Goal: Task Accomplishment & Management: Manage account settings

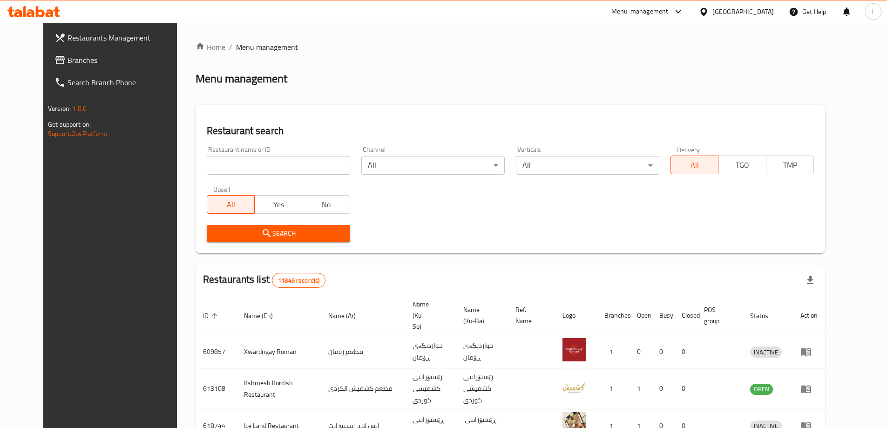
click at [75, 63] on span "Branches" at bounding box center [126, 59] width 116 height 11
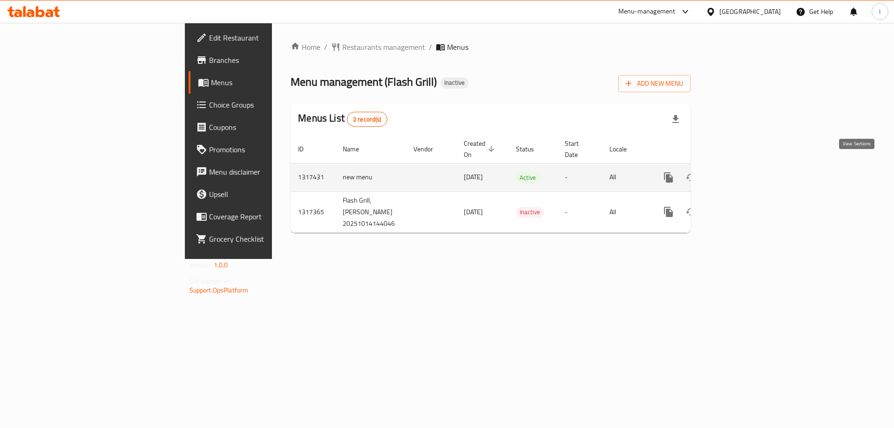
click at [741, 172] on icon "enhanced table" at bounding box center [735, 177] width 11 height 11
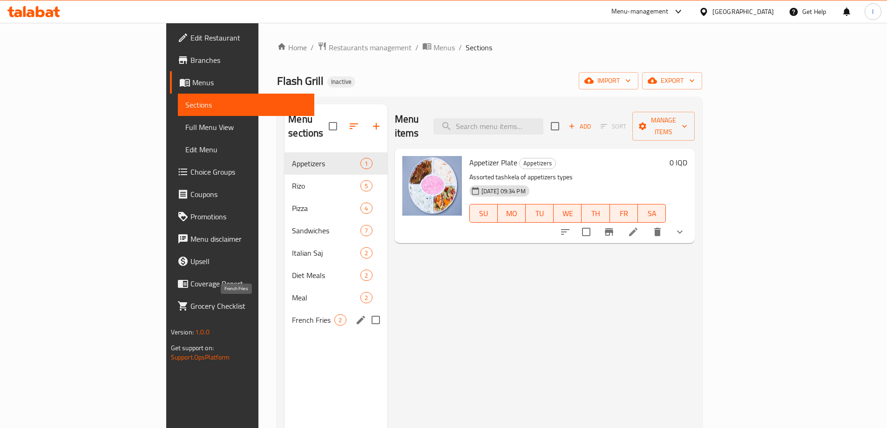
click at [292, 314] on span "French Fries" at bounding box center [313, 319] width 42 height 11
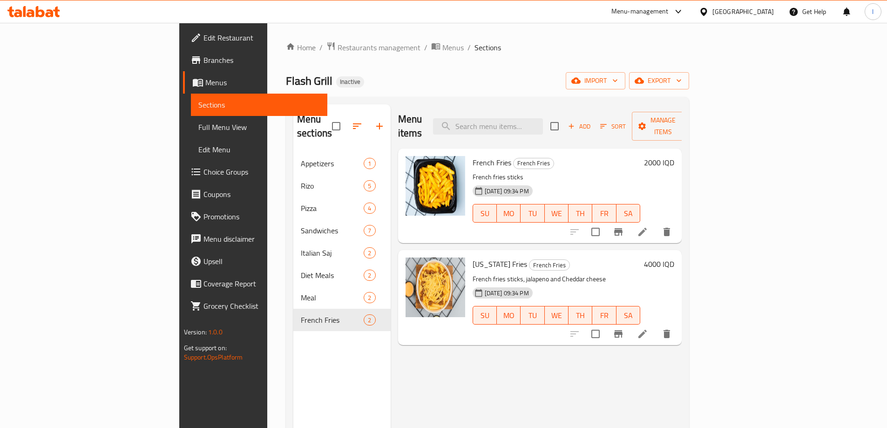
click at [198, 131] on span "Full Menu View" at bounding box center [259, 127] width 122 height 11
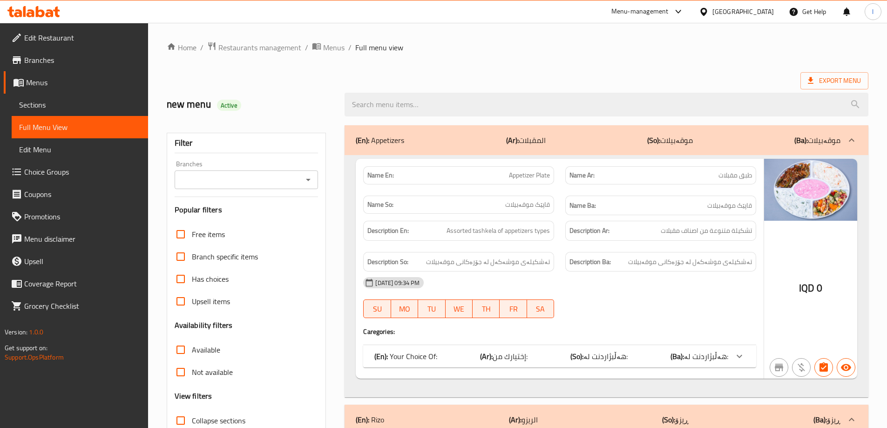
click at [308, 179] on icon "Open" at bounding box center [308, 180] width 5 height 2
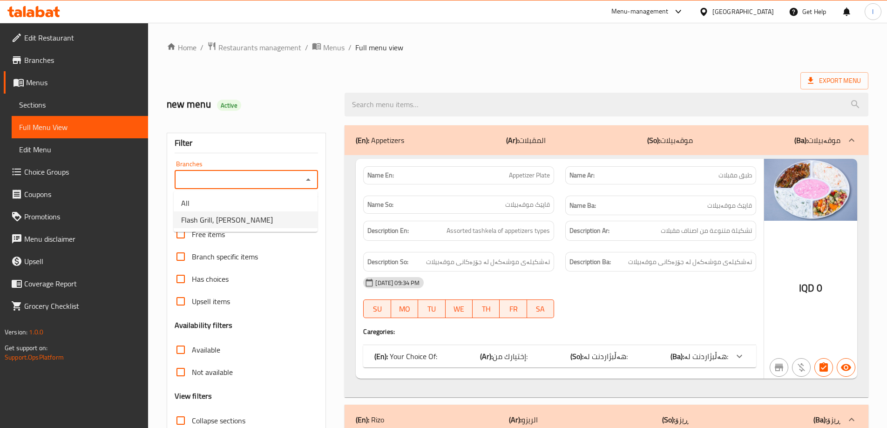
click at [216, 218] on span "Flash Grill, [PERSON_NAME]" at bounding box center [227, 219] width 92 height 11
type input "Flash Grill, [PERSON_NAME]"
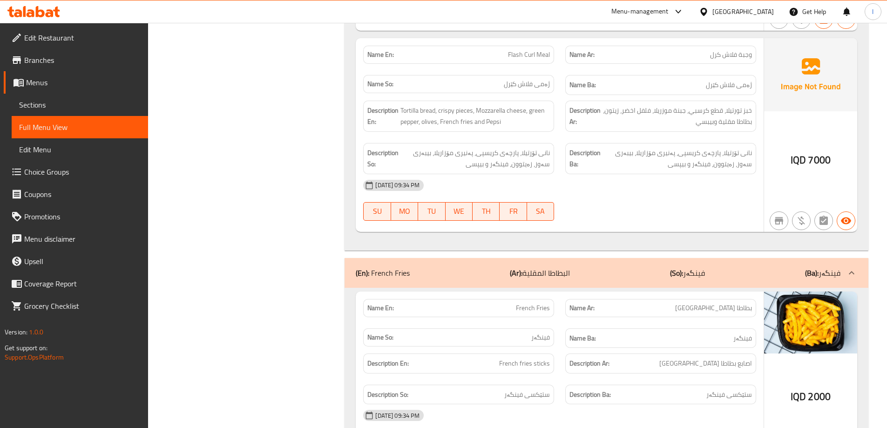
scroll to position [5310, 0]
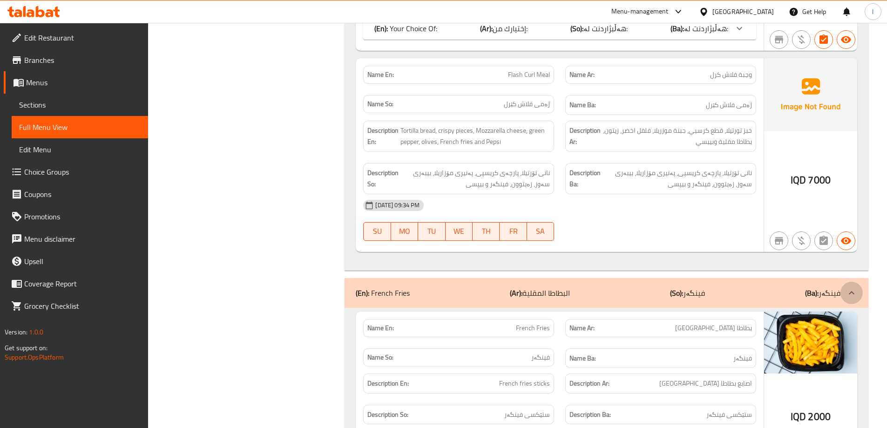
click at [851, 287] on icon at bounding box center [851, 292] width 11 height 11
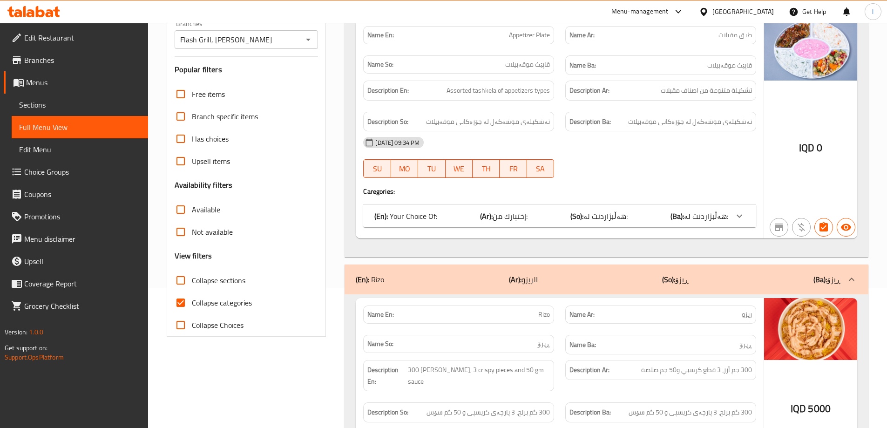
scroll to position [236, 0]
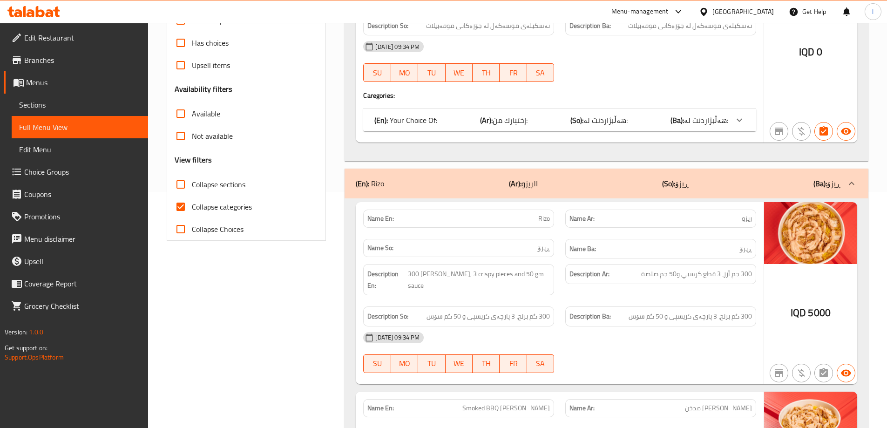
click at [180, 206] on input "Collapse categories" at bounding box center [180, 207] width 22 height 22
checkbox input "false"
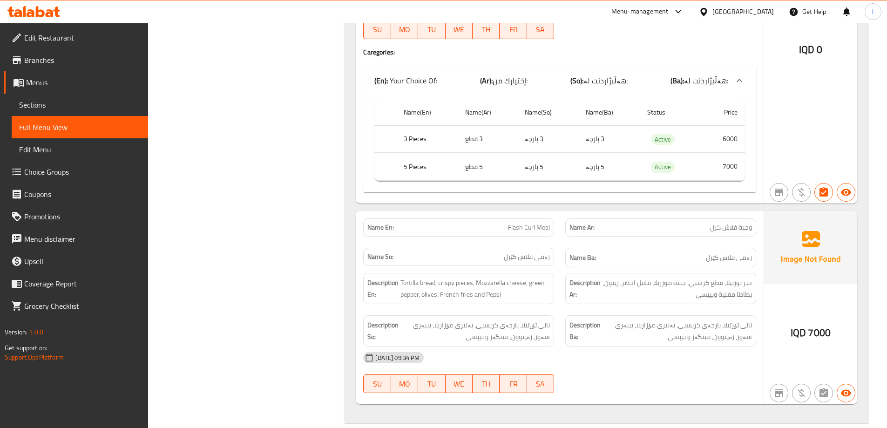
scroll to position [5831, 0]
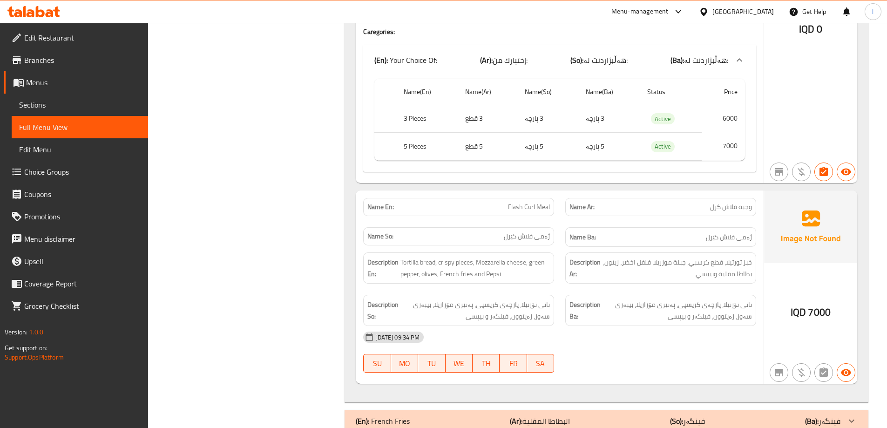
click at [62, 95] on link "Sections" at bounding box center [80, 105] width 136 height 22
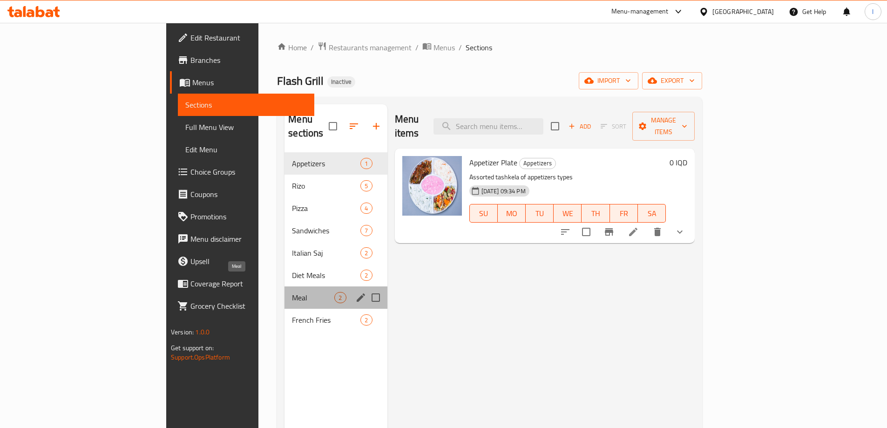
click at [292, 292] on span "Meal" at bounding box center [313, 297] width 42 height 11
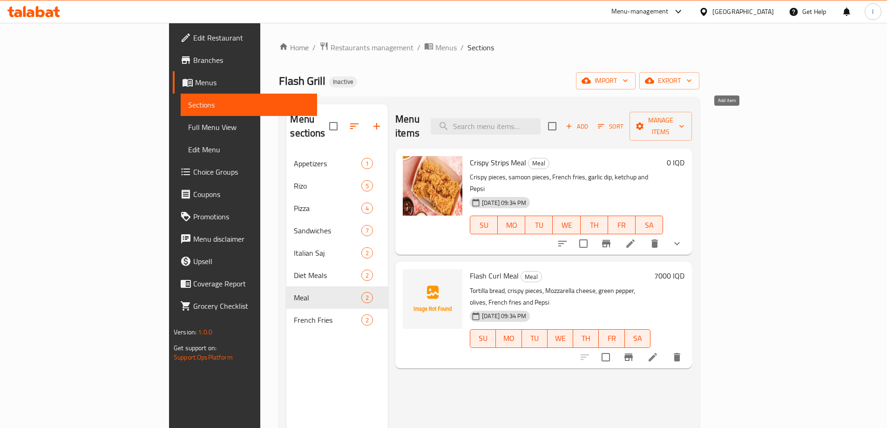
click at [589, 121] on span "Add" at bounding box center [576, 126] width 25 height 11
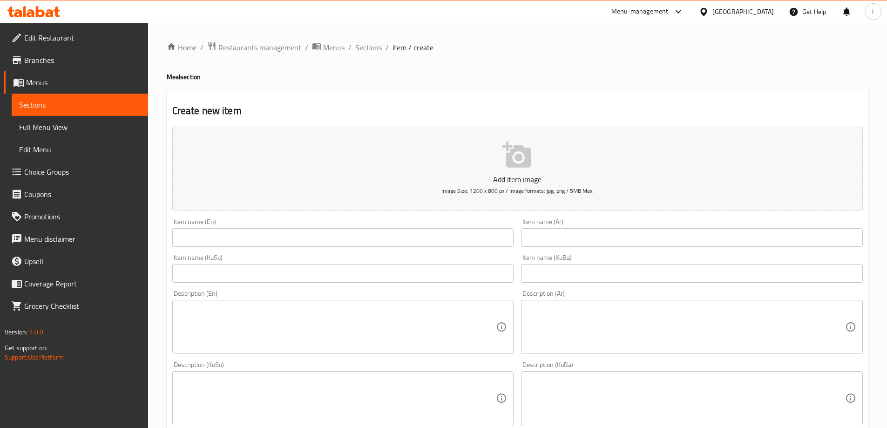
click at [56, 85] on span "Menus" at bounding box center [83, 82] width 115 height 11
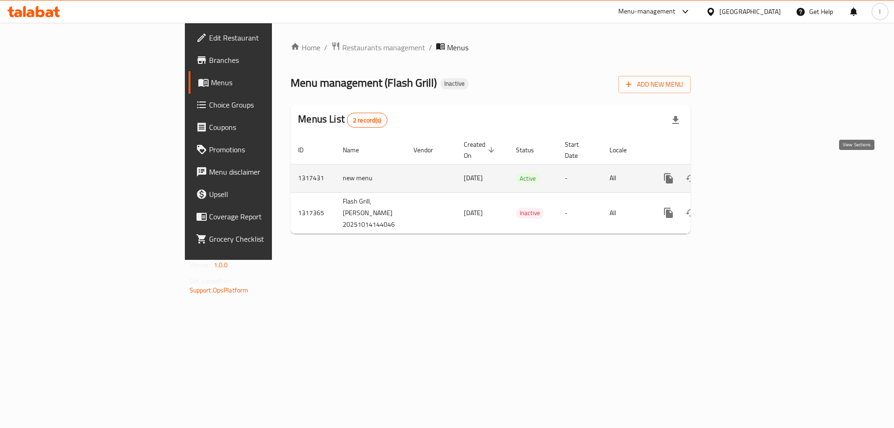
click at [741, 173] on icon "enhanced table" at bounding box center [735, 178] width 11 height 11
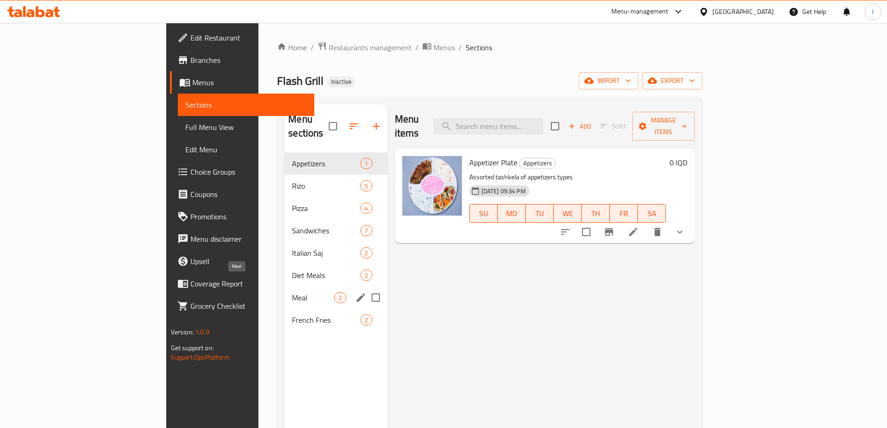
click at [292, 292] on span "Meal" at bounding box center [313, 297] width 42 height 11
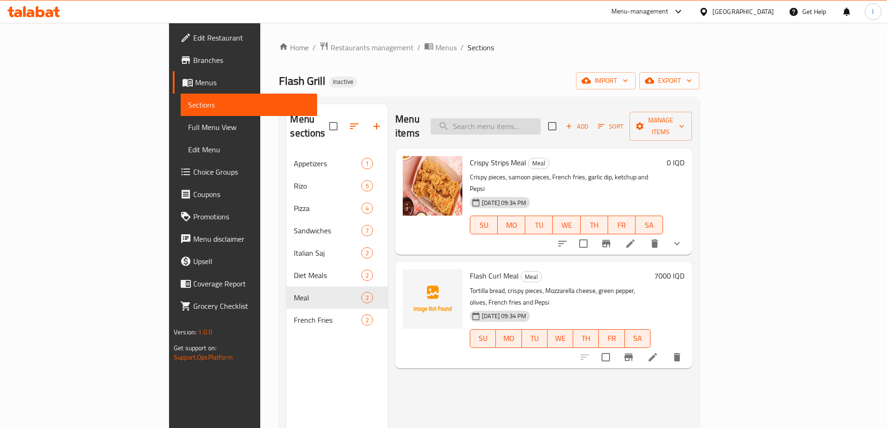
click at [536, 122] on input "search" at bounding box center [486, 126] width 110 height 16
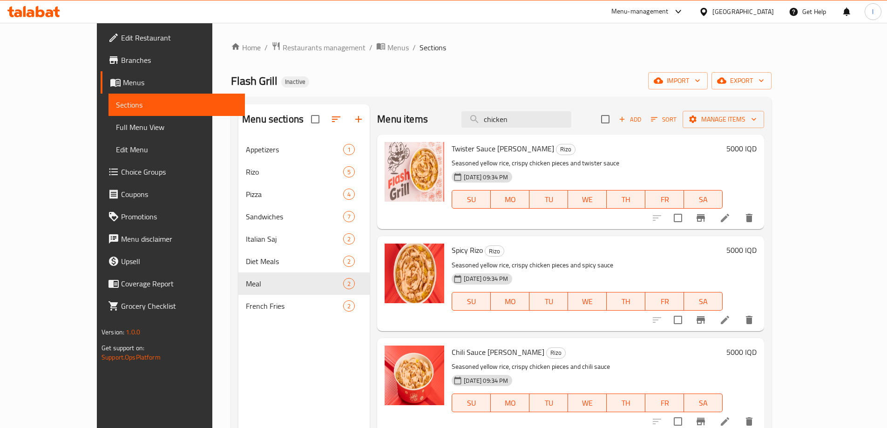
drag, startPoint x: 508, startPoint y: 122, endPoint x: 525, endPoint y: 134, distance: 20.7
click at [490, 123] on div "Menu items chicken Add Sort Manage items" at bounding box center [570, 119] width 387 height 30
type input "meal"
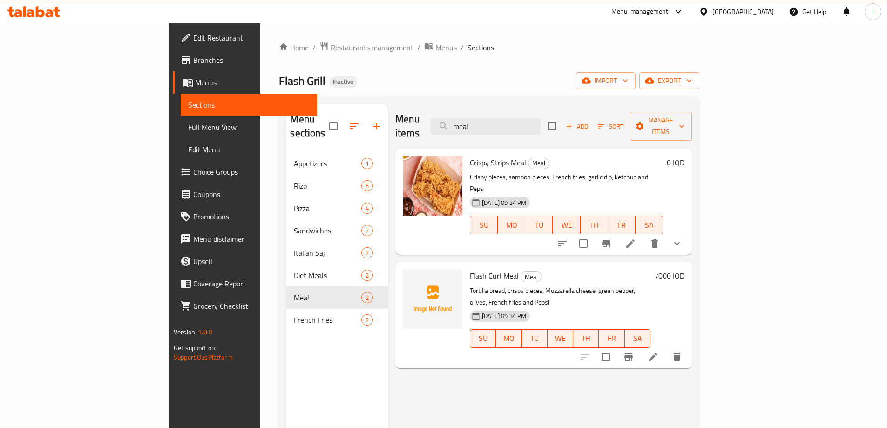
drag, startPoint x: 557, startPoint y: 119, endPoint x: 464, endPoint y: 125, distance: 93.8
click at [464, 124] on div "Menu items meal Add Sort Manage items" at bounding box center [543, 126] width 297 height 44
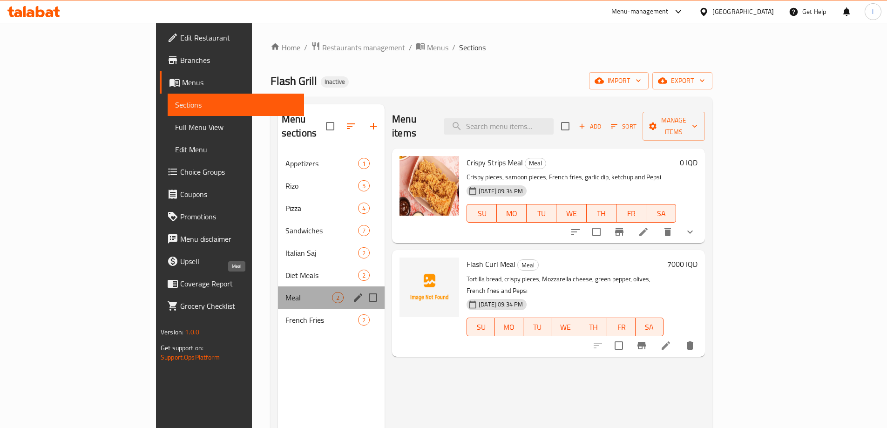
click at [285, 292] on span "Meal" at bounding box center [308, 297] width 47 height 11
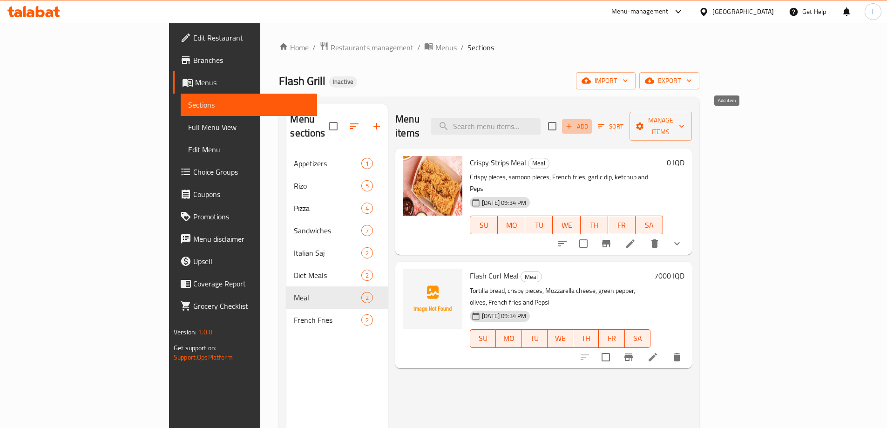
click at [589, 121] on span "Add" at bounding box center [576, 126] width 25 height 11
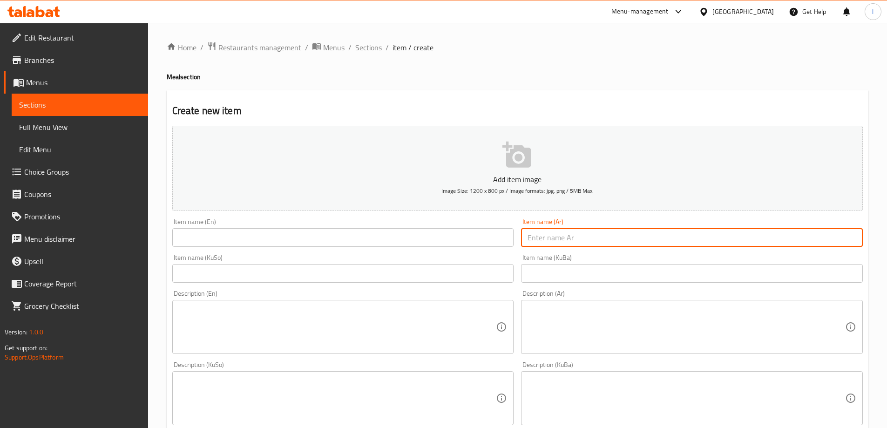
click at [600, 234] on input "text" at bounding box center [692, 237] width 342 height 19
paste input "وجبه قطع دجاج"
type input "وجبه قطع دجاج"
click at [295, 243] on input "text" at bounding box center [343, 237] width 342 height 19
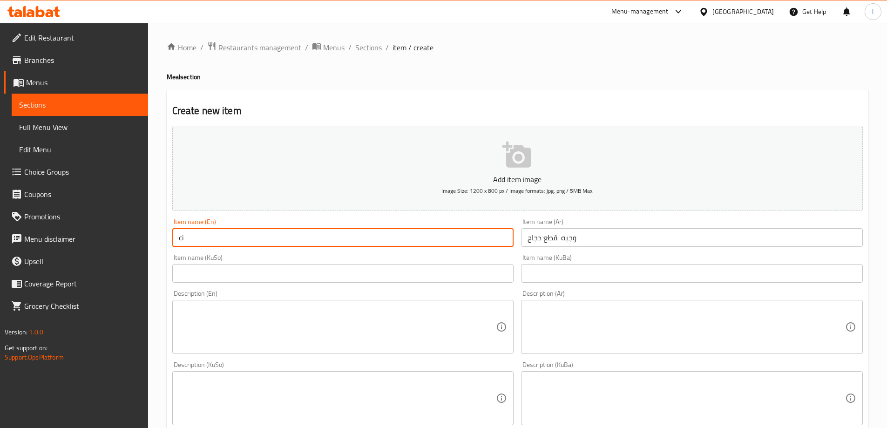
type input "c"
type input "Chicken Pieces Meal"
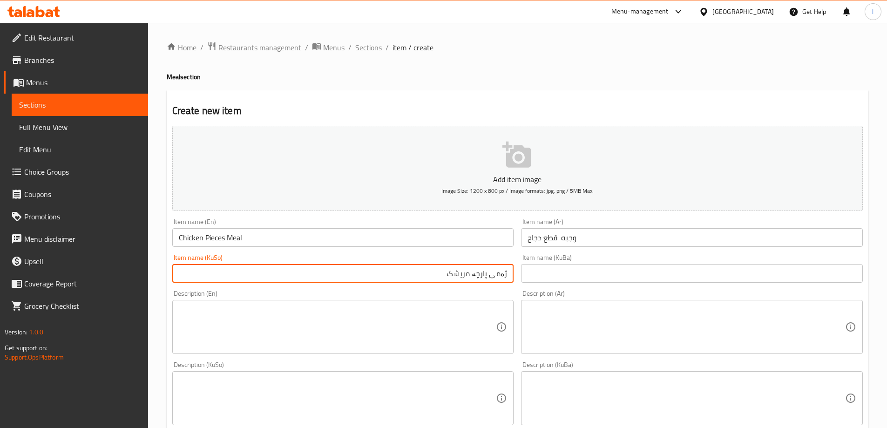
type input "ژەمی پارچە مریشک"
click at [559, 241] on input "وجبه قطع دجاج" at bounding box center [692, 237] width 342 height 19
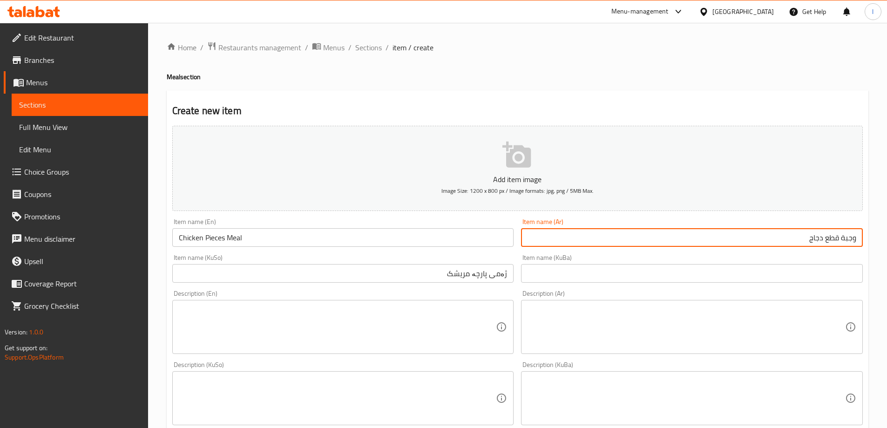
type input "وجبة قطع دجاج"
click at [467, 274] on input "ژەمی پارچە مریشک" at bounding box center [343, 273] width 342 height 19
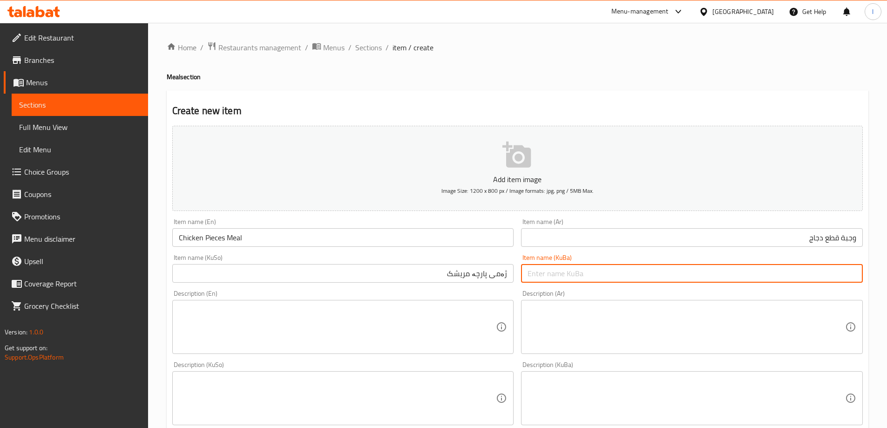
paste input "ژەمی پارچە مریشک"
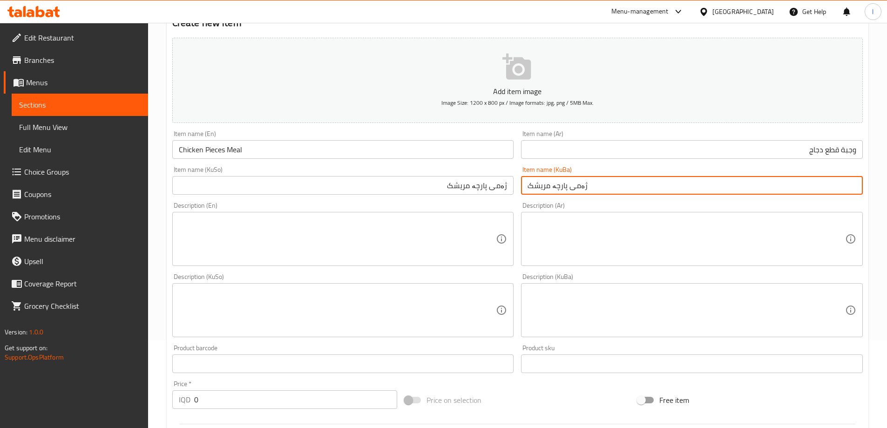
scroll to position [108, 0]
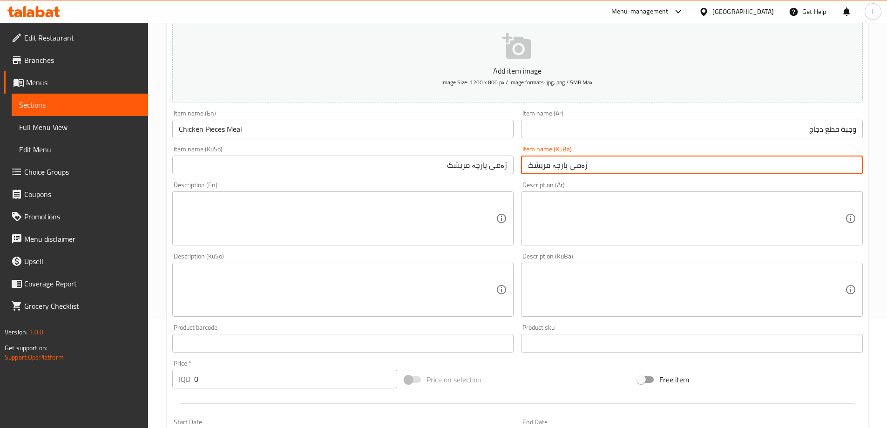
type input "ژەمی پارچە مریشک"
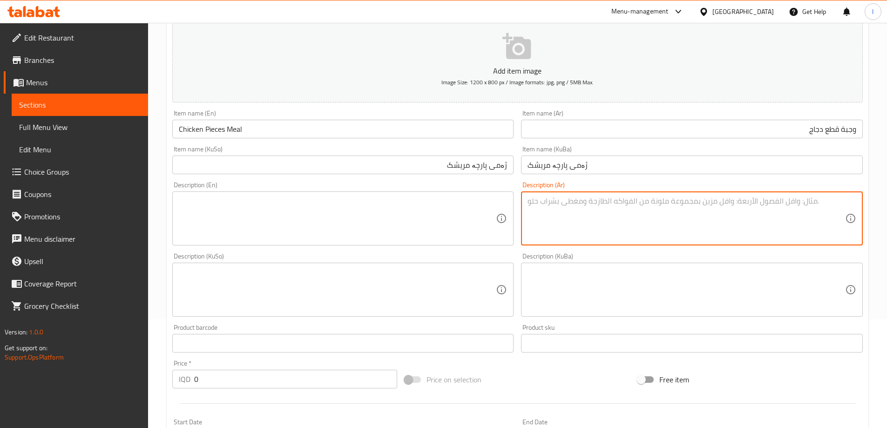
click at [702, 221] on textarea at bounding box center [687, 218] width 318 height 44
paste textarea "قطع دجاج, قطع صمون, بطاطا مقلية, ثومية, كاتشاب وبيبسي."
type textarea "قطع دجاج, قطع صمون, بطاطا مقلية, ثومية, كاتشاب وبيبسي"
click at [398, 210] on textarea at bounding box center [338, 218] width 318 height 44
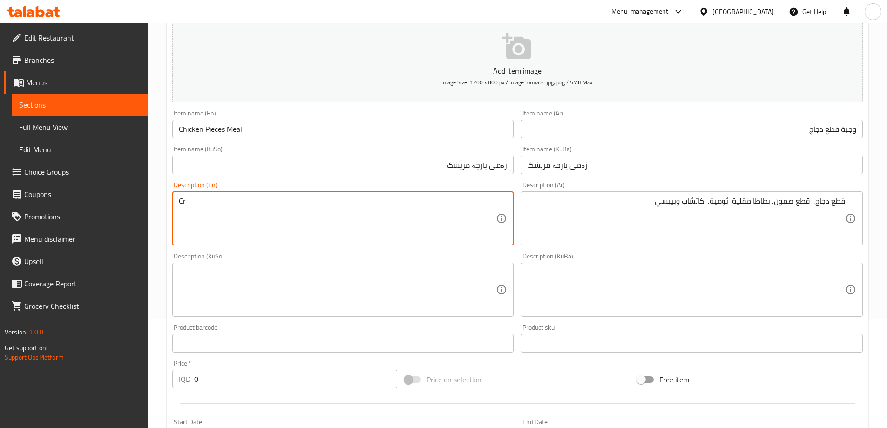
type textarea "C"
type textarea "Chicken pieces, samoon pieces, French fries, garlic dip, ketchup and Pepsi"
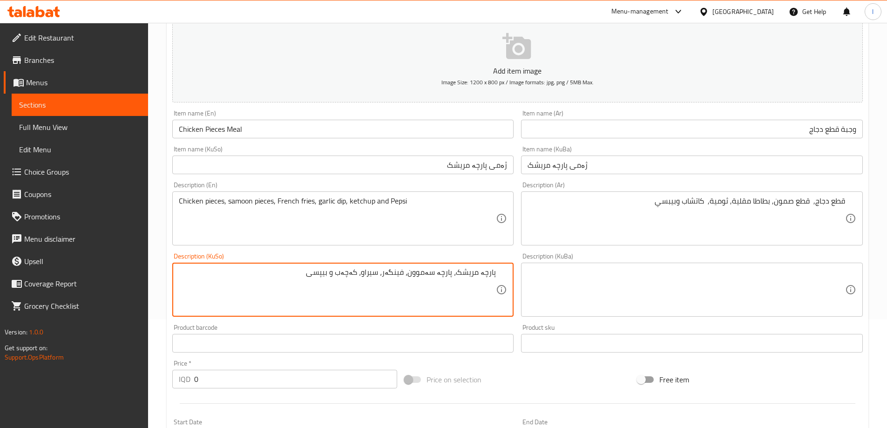
type textarea "پارچە مریشک، پارچە سەموون، فینگەر، سیراو، کەچەب و بیپسی"
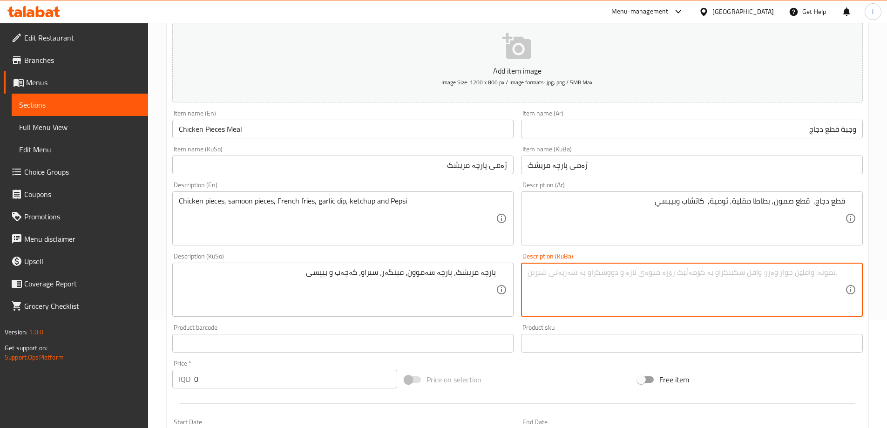
paste textarea "پارچە مریشک، پارچە سەموون، فینگەر، سیراو، کەچەب و بیپسی"
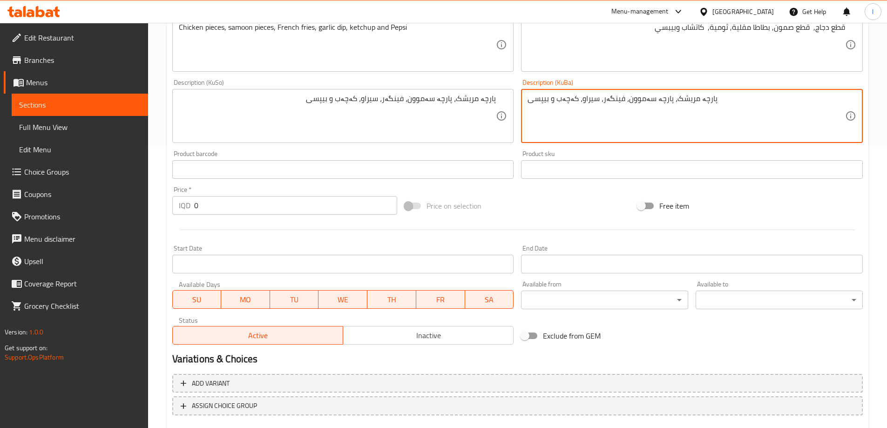
scroll to position [337, 0]
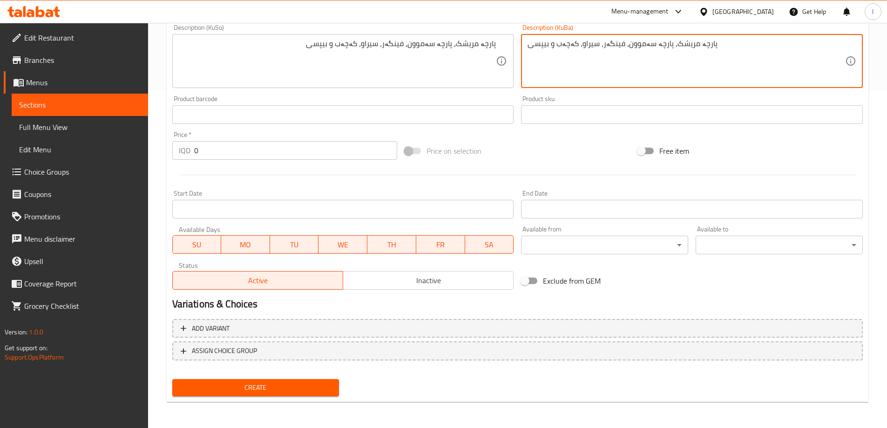
type textarea "پارچە مریشک، پارچە سەموون، فینگەر، سیراو، کەچەب و بیپسی"
click at [269, 388] on span "Create" at bounding box center [256, 388] width 152 height 12
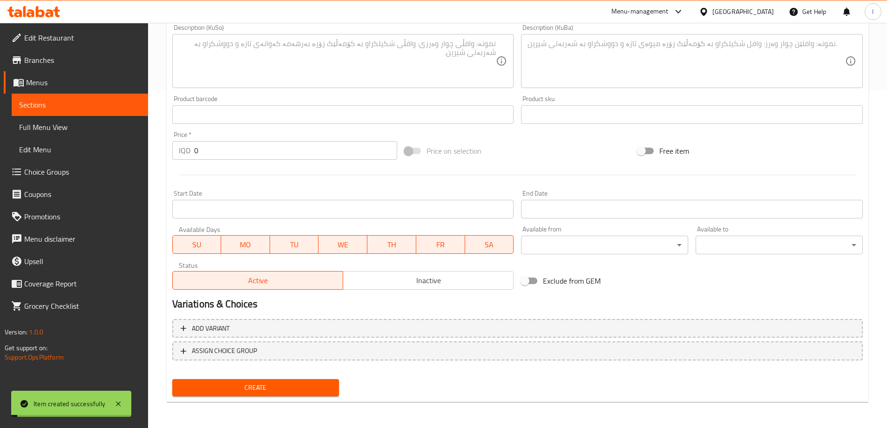
click at [70, 165] on link "Choice Groups" at bounding box center [76, 172] width 144 height 22
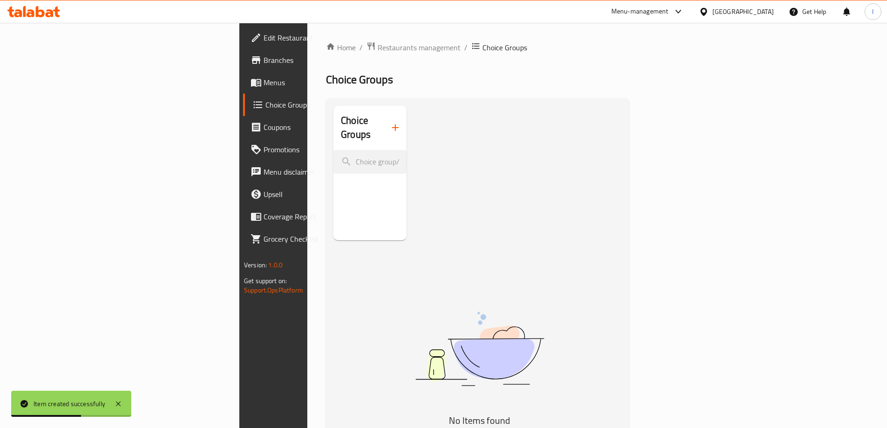
click at [390, 124] on icon "button" at bounding box center [395, 127] width 11 height 11
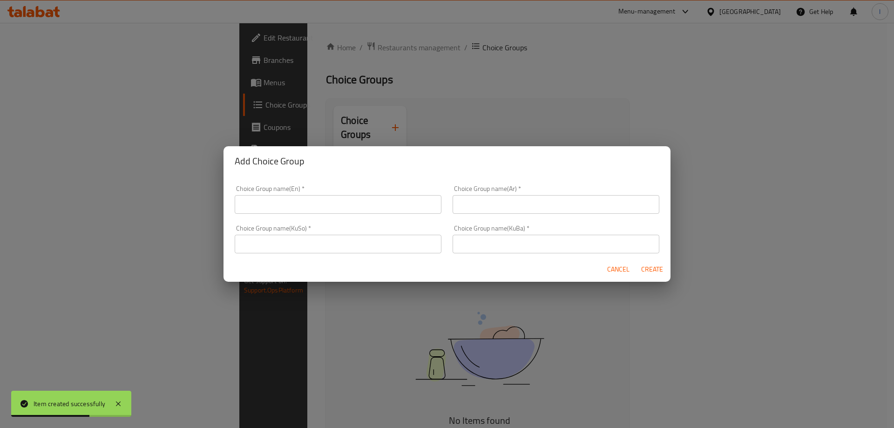
click at [361, 207] on input "text" at bounding box center [338, 204] width 207 height 19
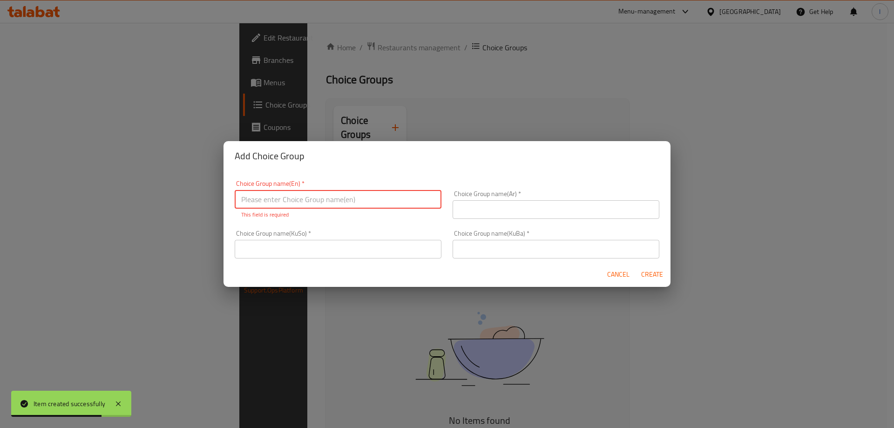
click at [304, 206] on input "text" at bounding box center [338, 199] width 207 height 19
type input "Your Choice Of:"
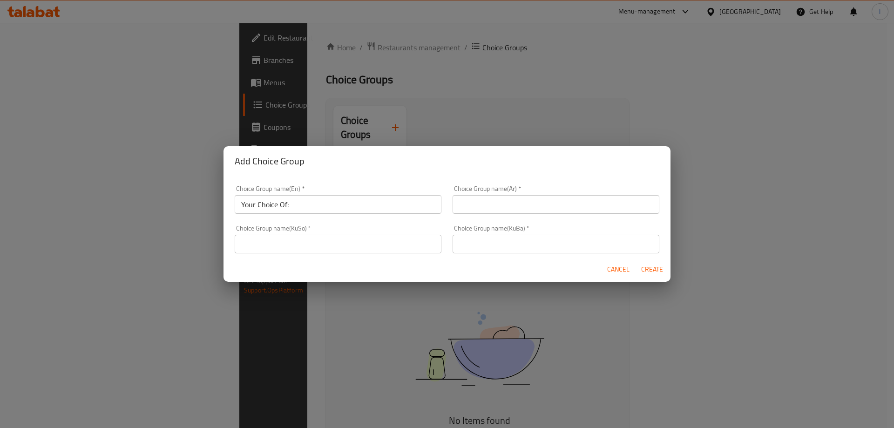
click at [515, 192] on div "Choice Group name(Ar)   * Choice Group name(Ar) *" at bounding box center [556, 199] width 207 height 28
click at [532, 201] on input "text" at bounding box center [556, 204] width 207 height 19
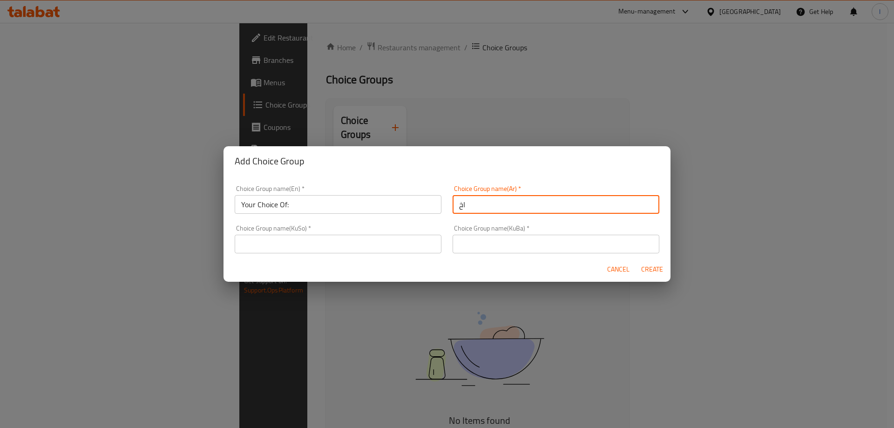
type input "اختيارك من :"
click at [350, 249] on input "text" at bounding box center [338, 244] width 207 height 19
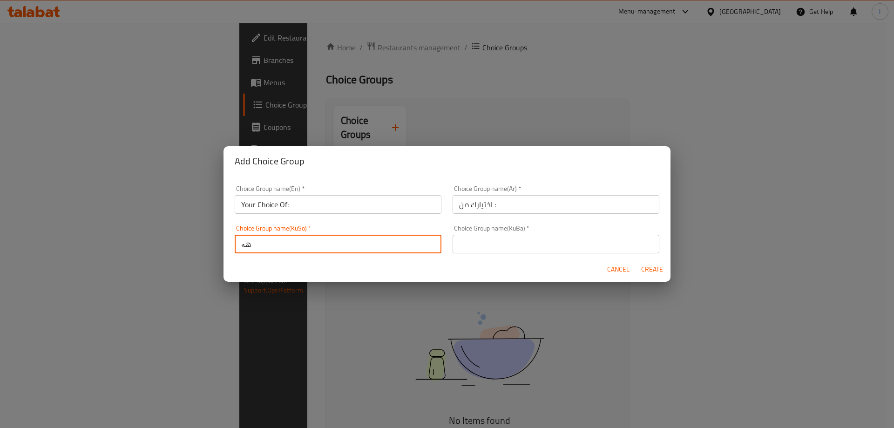
type input "هەڵبژاردنت لە:"
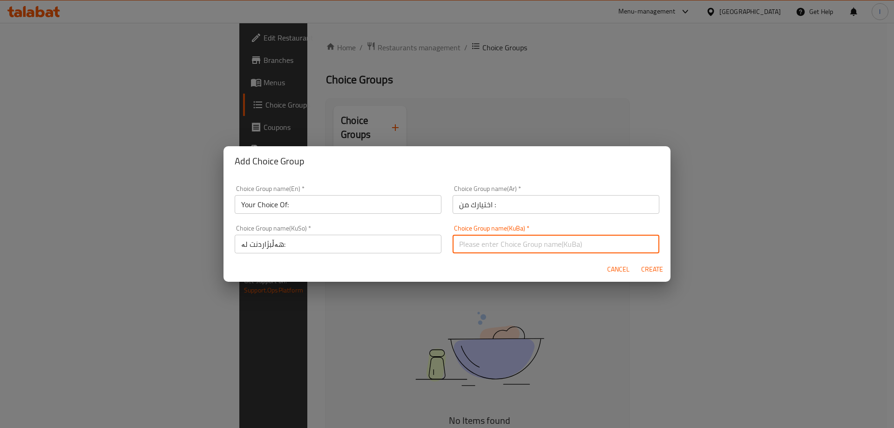
paste input "هەڵبژاردنت لە:"
type input "هەڵبژاردنت لە:"
click at [657, 266] on span "Create" at bounding box center [652, 270] width 22 height 12
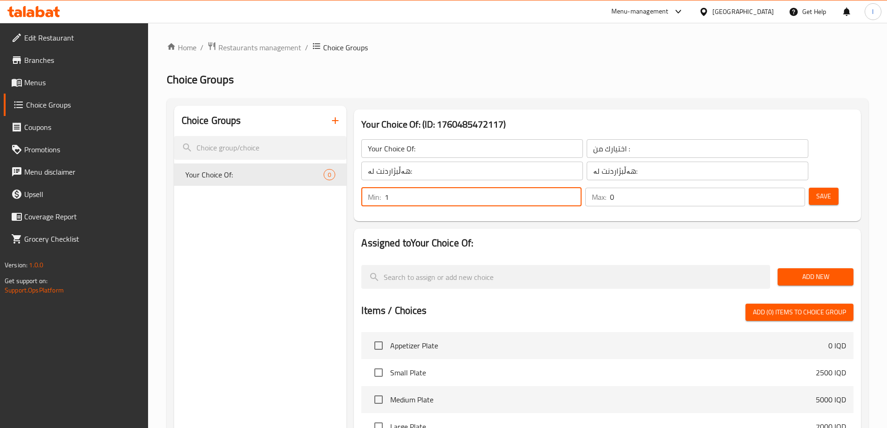
type input "1"
click at [581, 188] on input "1" at bounding box center [483, 197] width 196 height 19
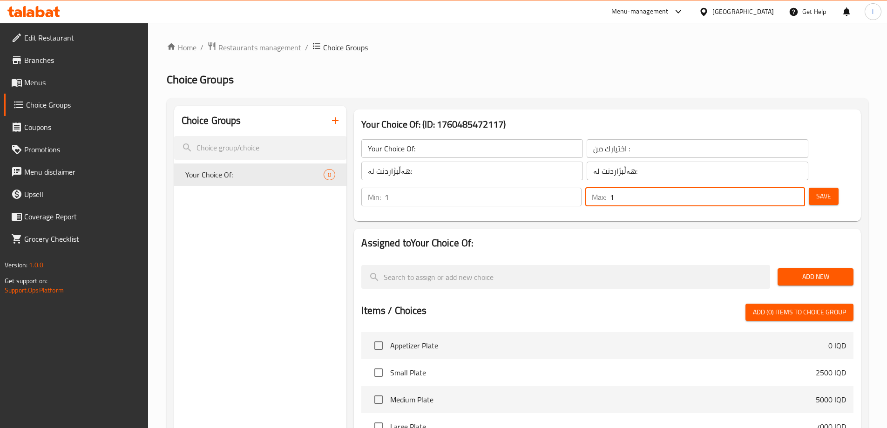
type input "1"
click at [780, 188] on input "1" at bounding box center [707, 197] width 195 height 19
click at [816, 190] on span "Save" at bounding box center [823, 196] width 15 height 12
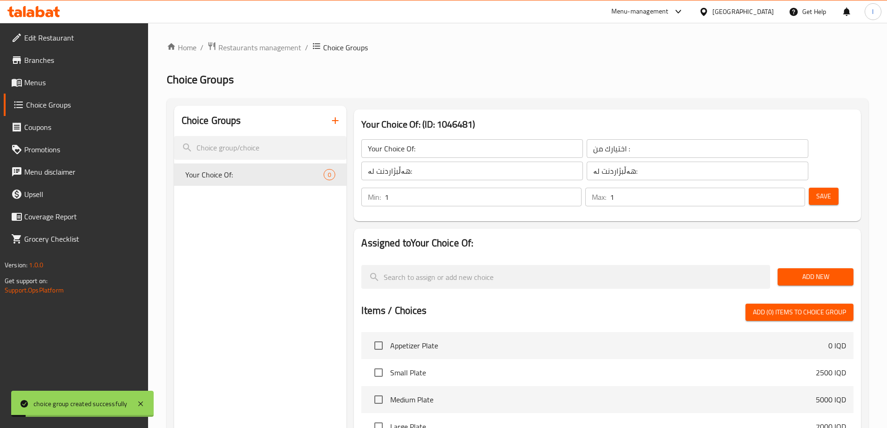
click at [819, 271] on span "Add New" at bounding box center [815, 277] width 61 height 12
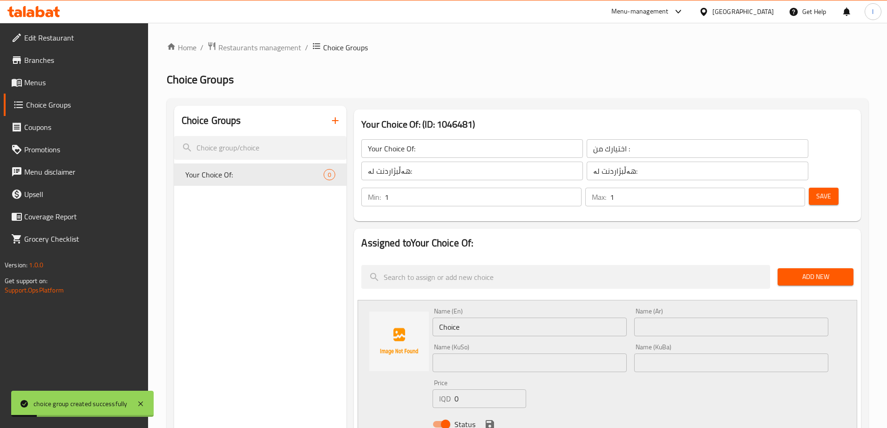
drag, startPoint x: 481, startPoint y: 300, endPoint x: 351, endPoint y: 296, distance: 130.0
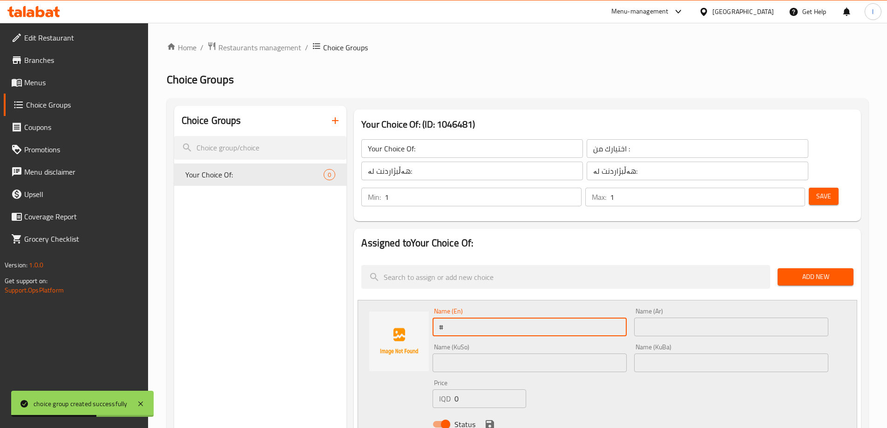
type input "#"
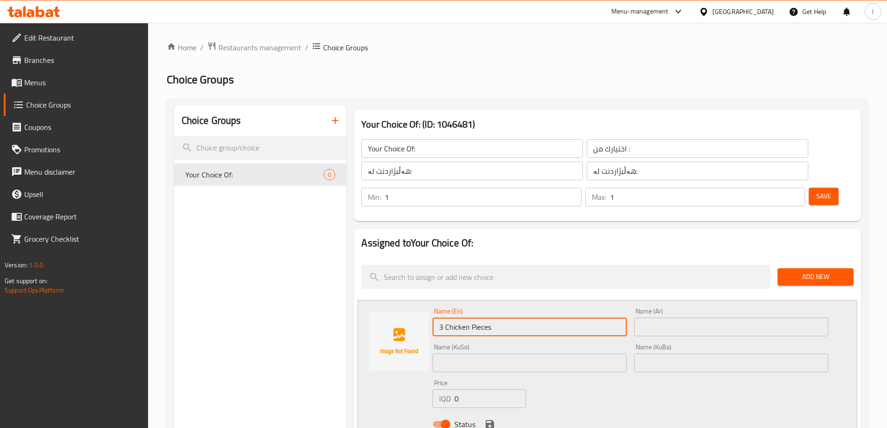
type input "3 Chicken Pieces"
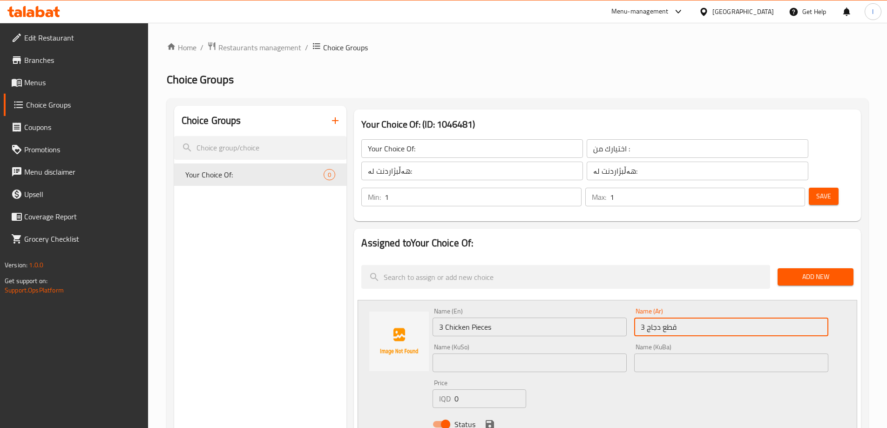
type input "3 قطع دجاج"
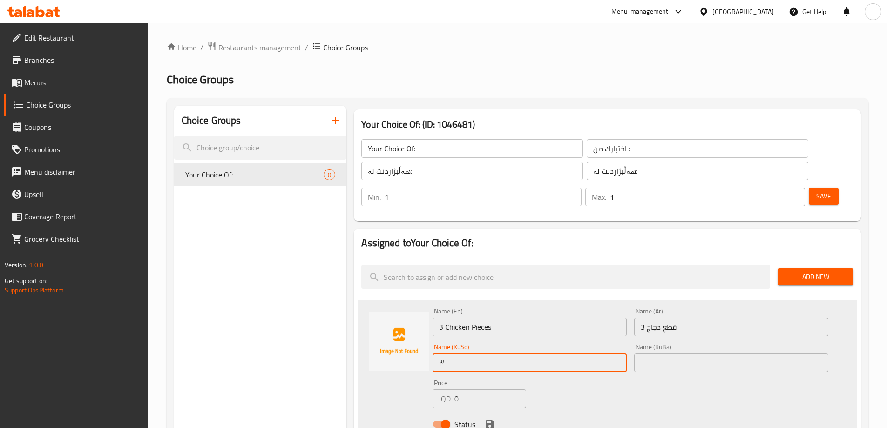
type input "٣"
type input "3 پارچە مریشک"
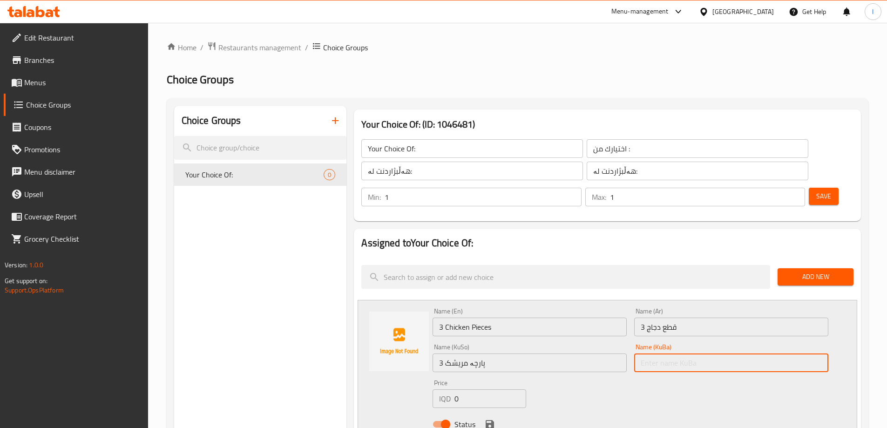
paste input "3 پارچە مریشک"
type input "3 پارچە مریشک"
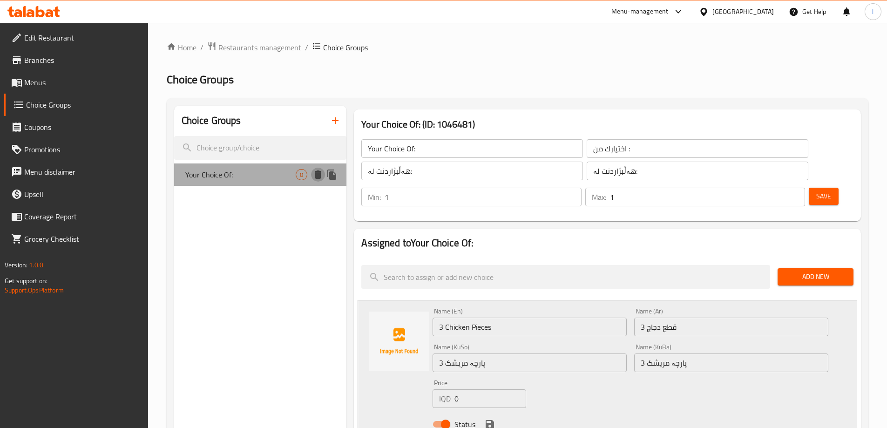
click at [312, 170] on button "delete" at bounding box center [318, 175] width 14 height 14
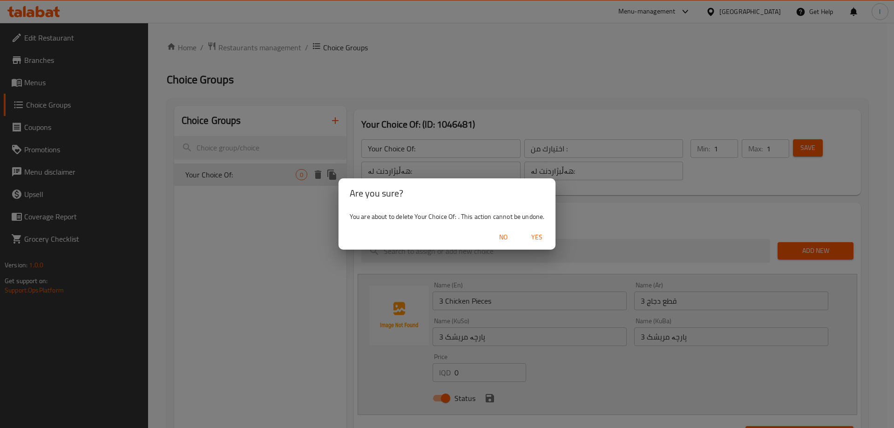
click at [536, 233] on span "Yes" at bounding box center [537, 237] width 22 height 12
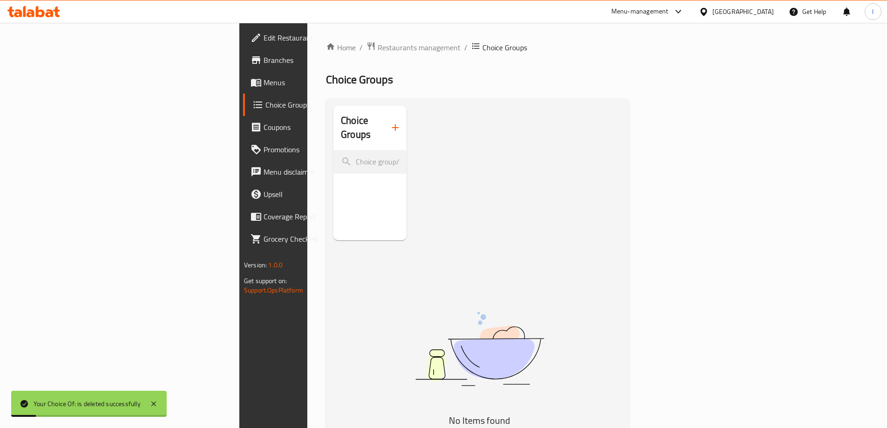
click at [264, 83] on span "Menus" at bounding box center [322, 82] width 116 height 11
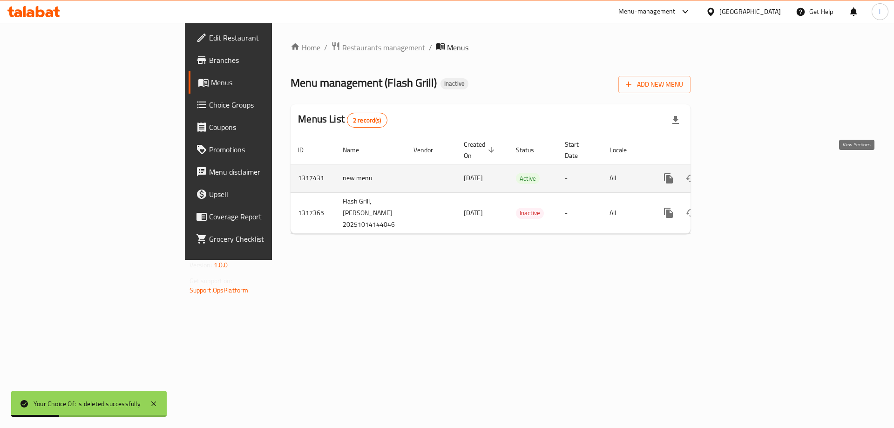
click at [741, 173] on icon "enhanced table" at bounding box center [735, 178] width 11 height 11
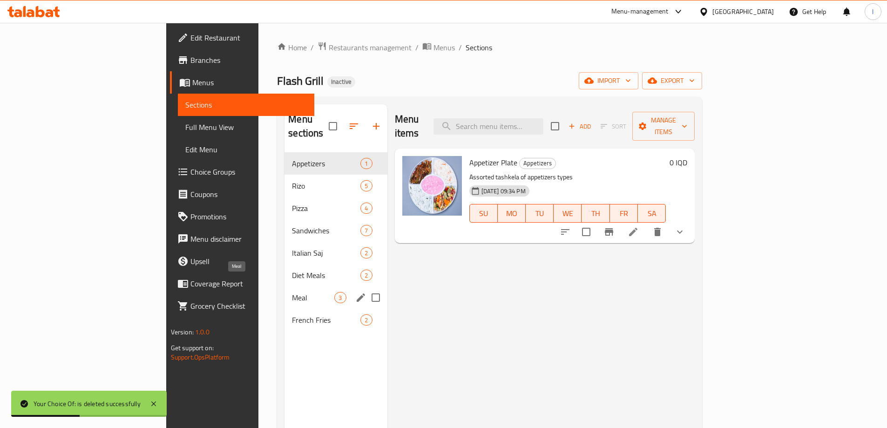
click at [292, 292] on span "Meal" at bounding box center [313, 297] width 42 height 11
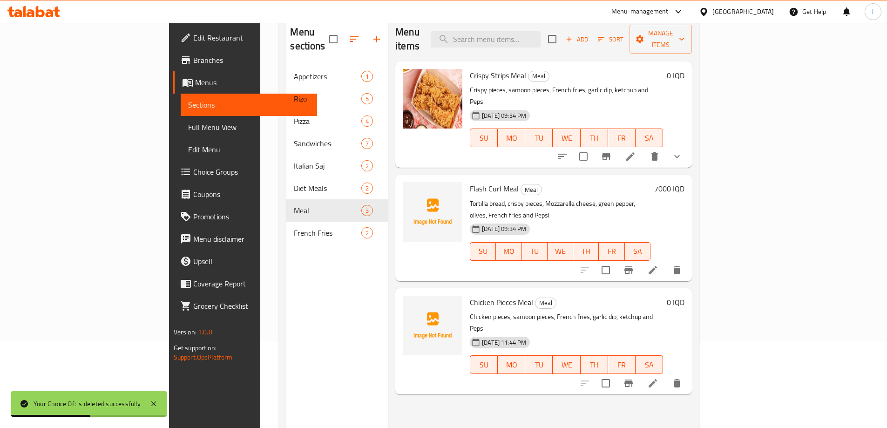
scroll to position [130, 0]
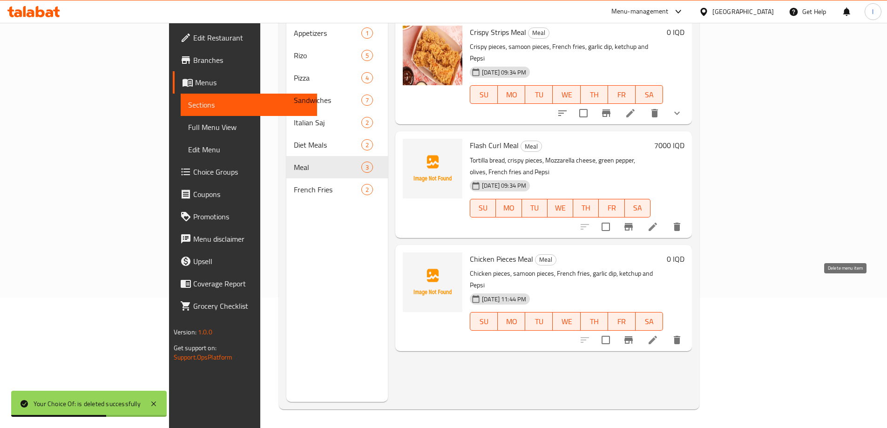
click at [683, 334] on icon "delete" at bounding box center [676, 339] width 11 height 11
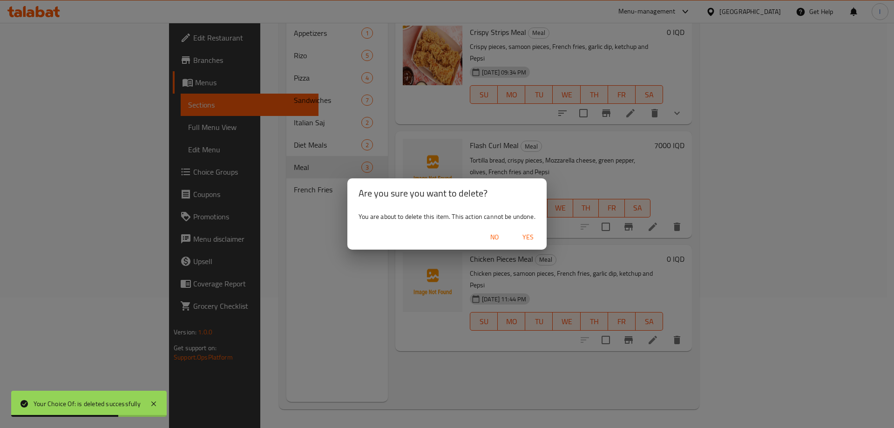
click at [523, 234] on span "Yes" at bounding box center [528, 237] width 22 height 12
